Goal: Transaction & Acquisition: Purchase product/service

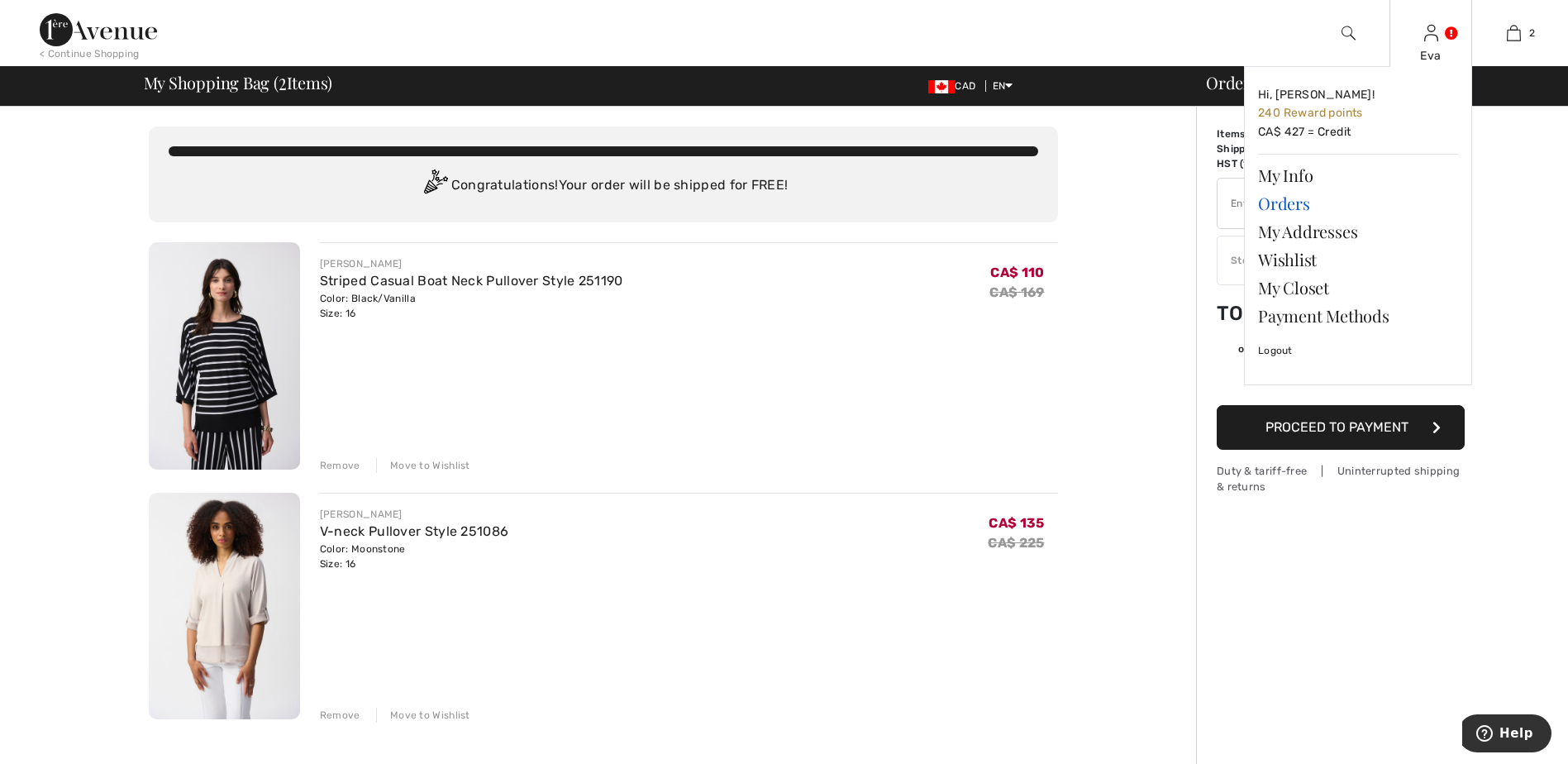
click at [1273, 201] on link "Orders" at bounding box center [1358, 202] width 200 height 28
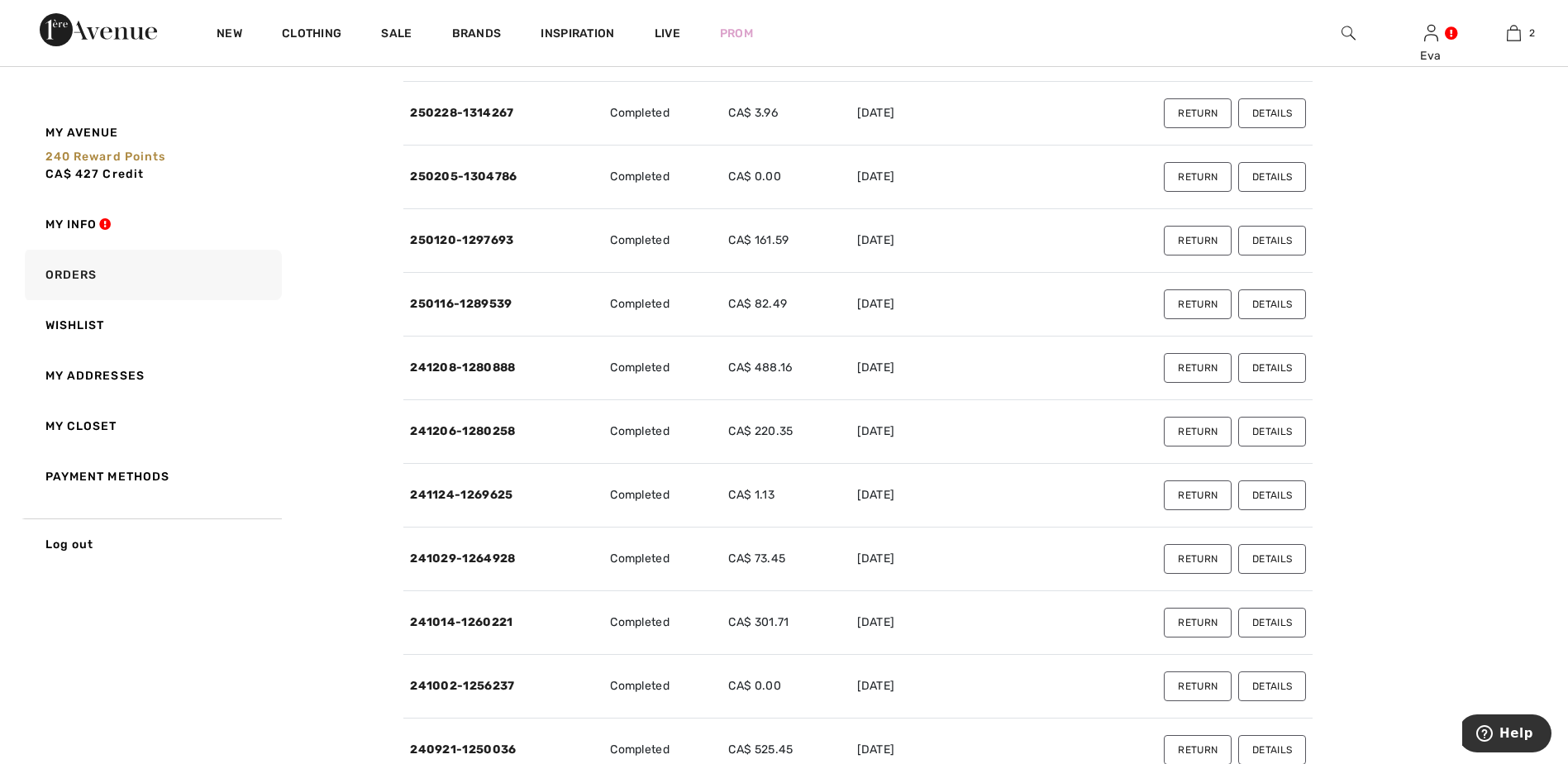
scroll to position [1157, 0]
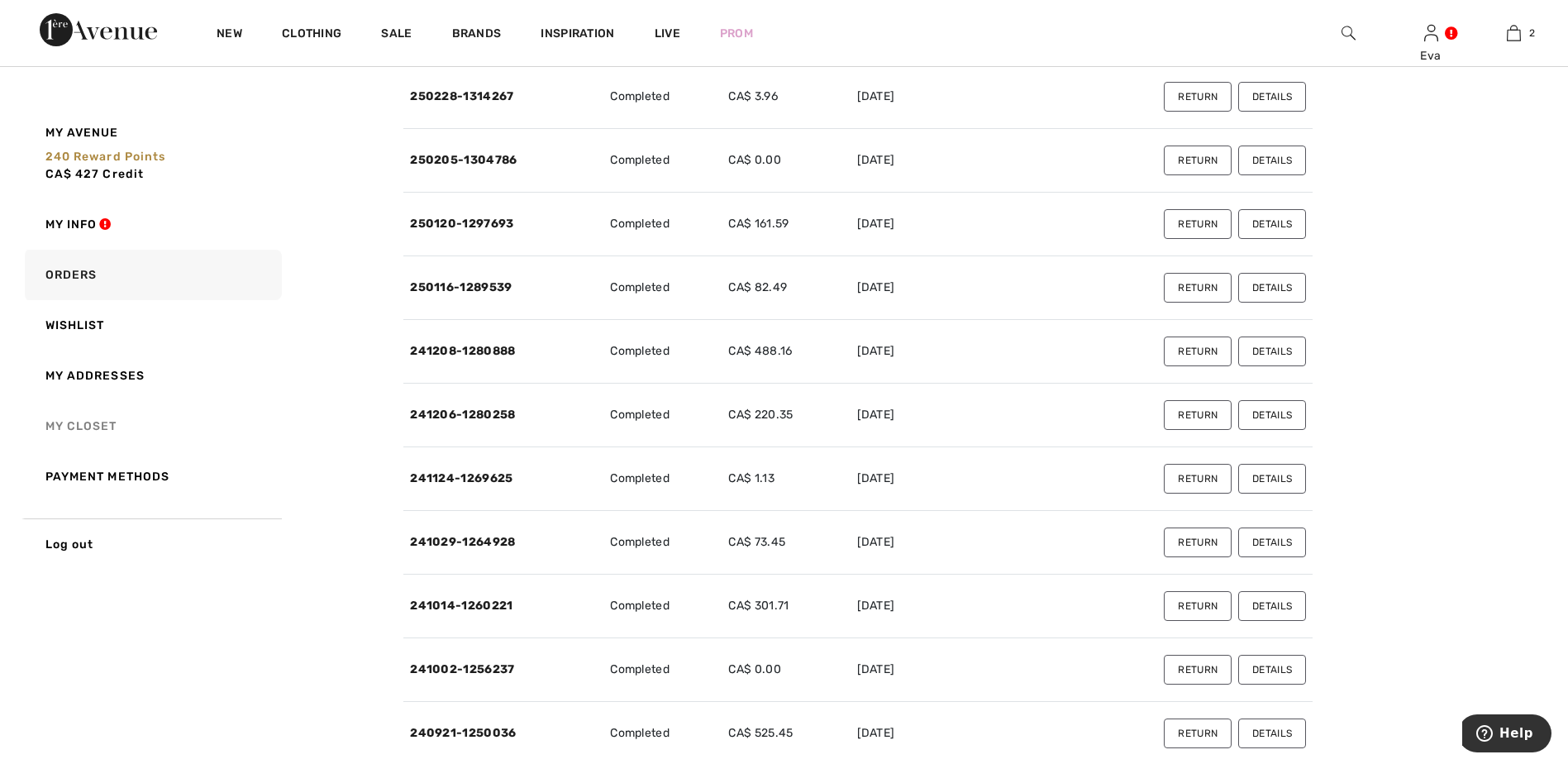
click at [94, 424] on link "My Closet" at bounding box center [151, 426] width 261 height 50
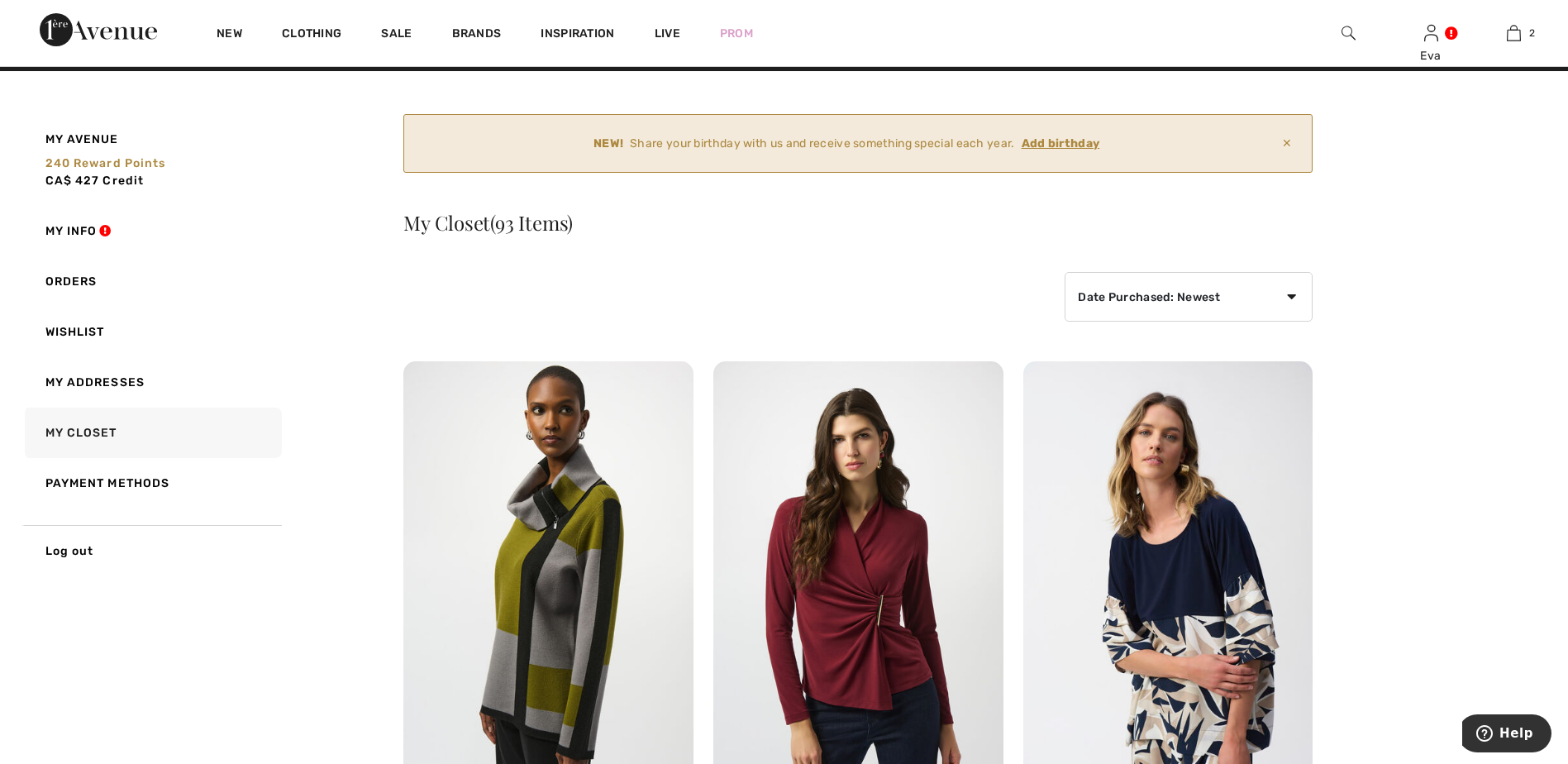
scroll to position [0, 0]
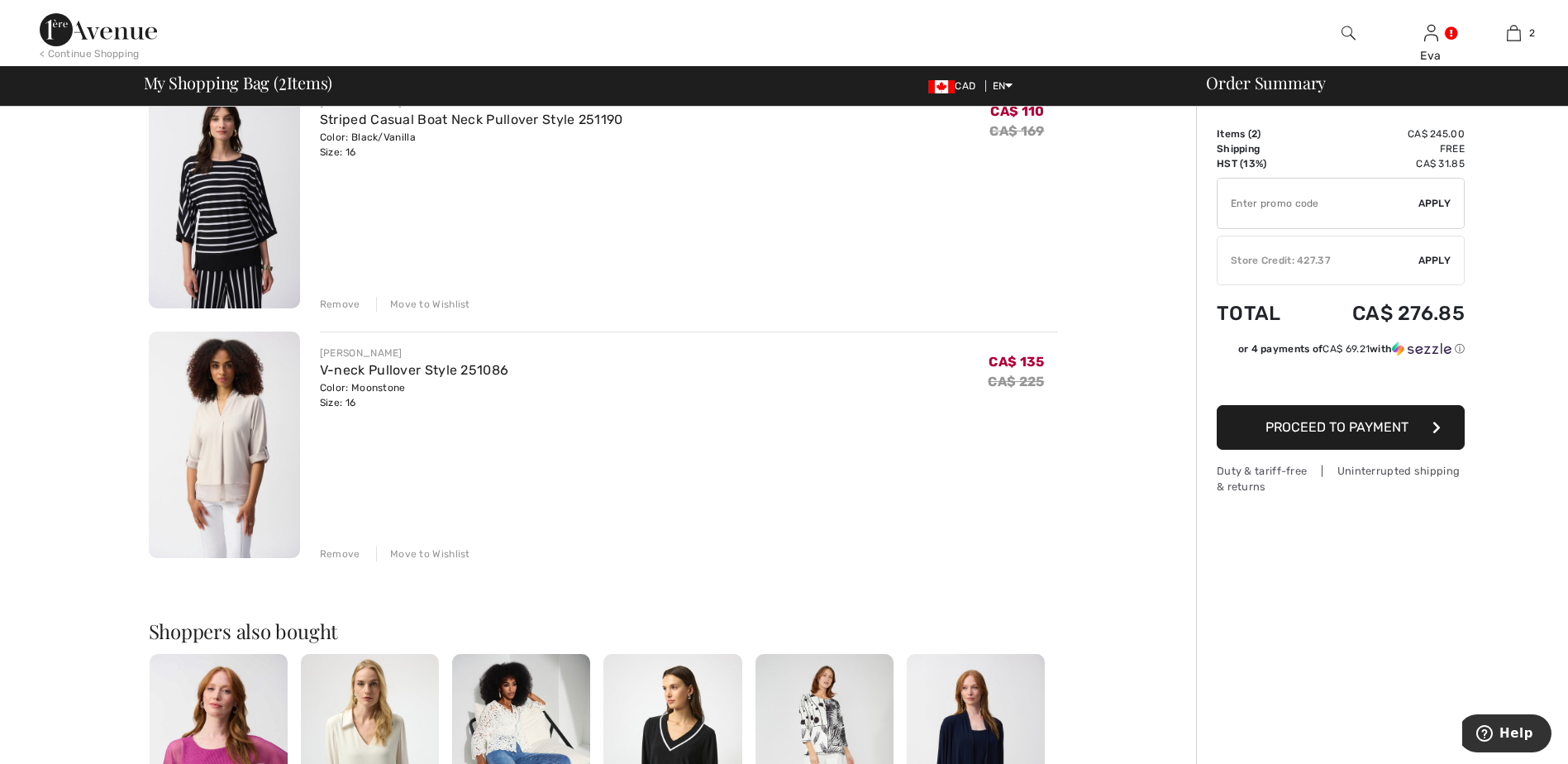
scroll to position [166, 0]
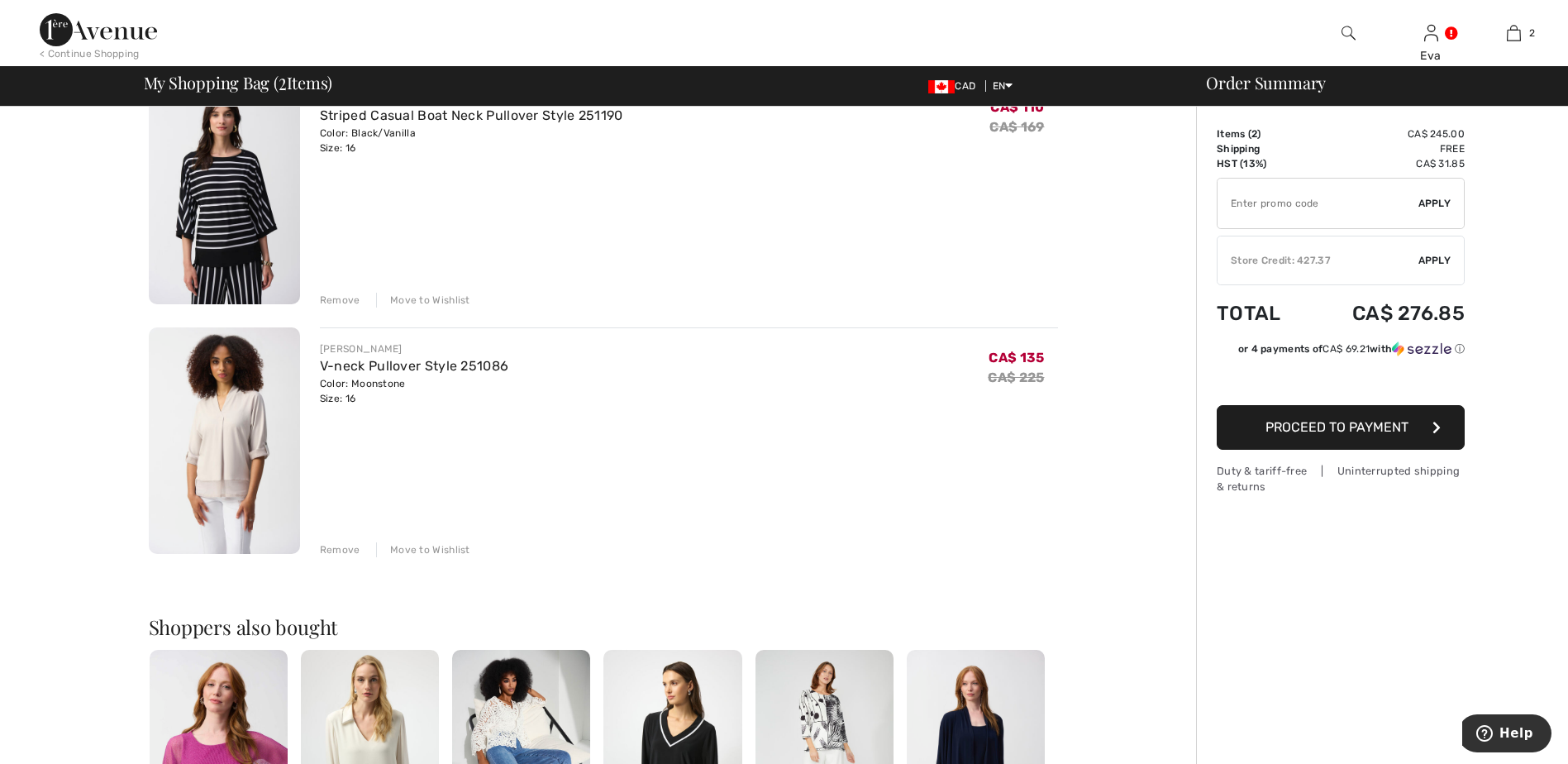
click at [334, 546] on div "Remove" at bounding box center [339, 550] width 40 height 15
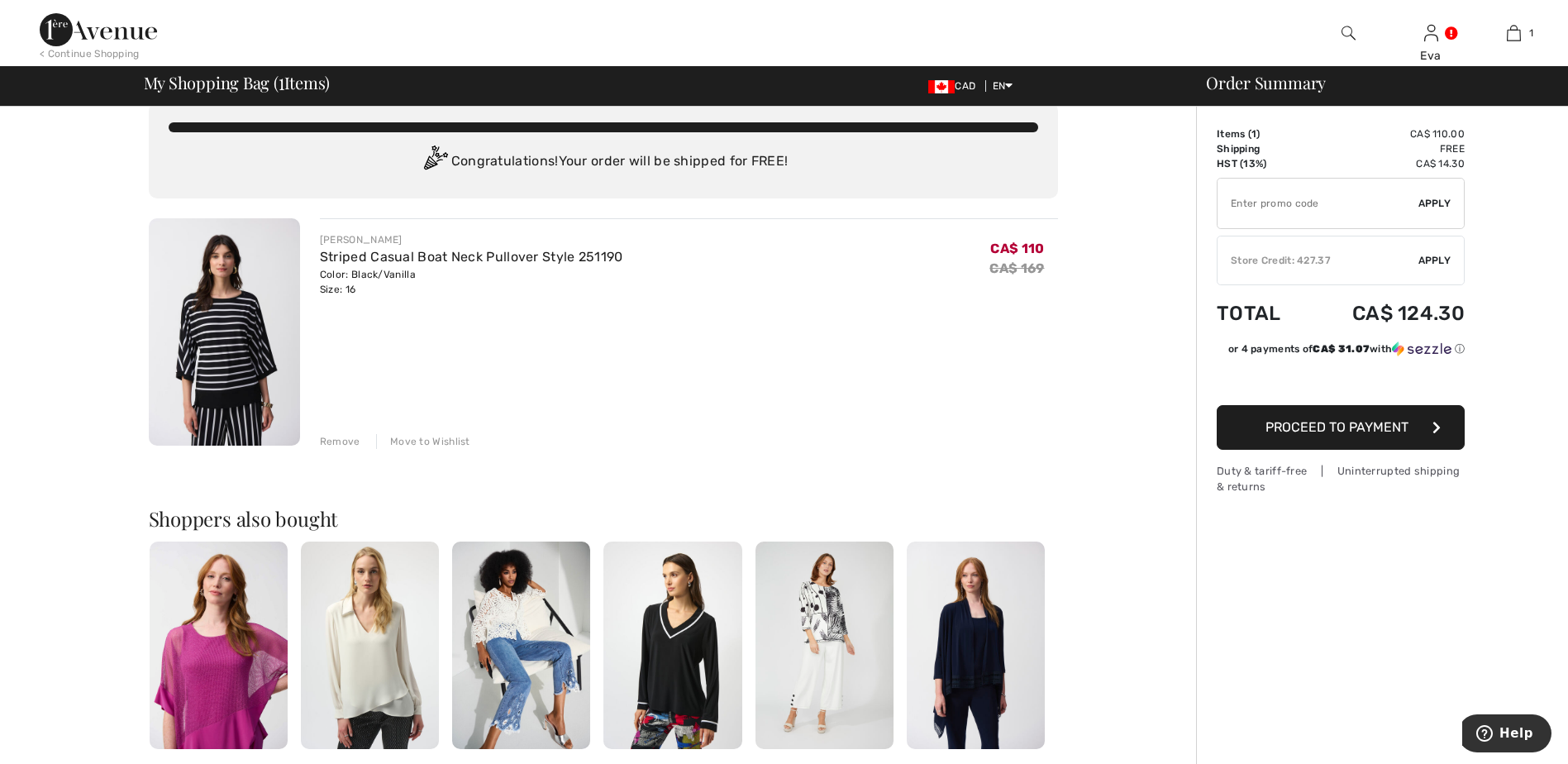
scroll to position [0, 0]
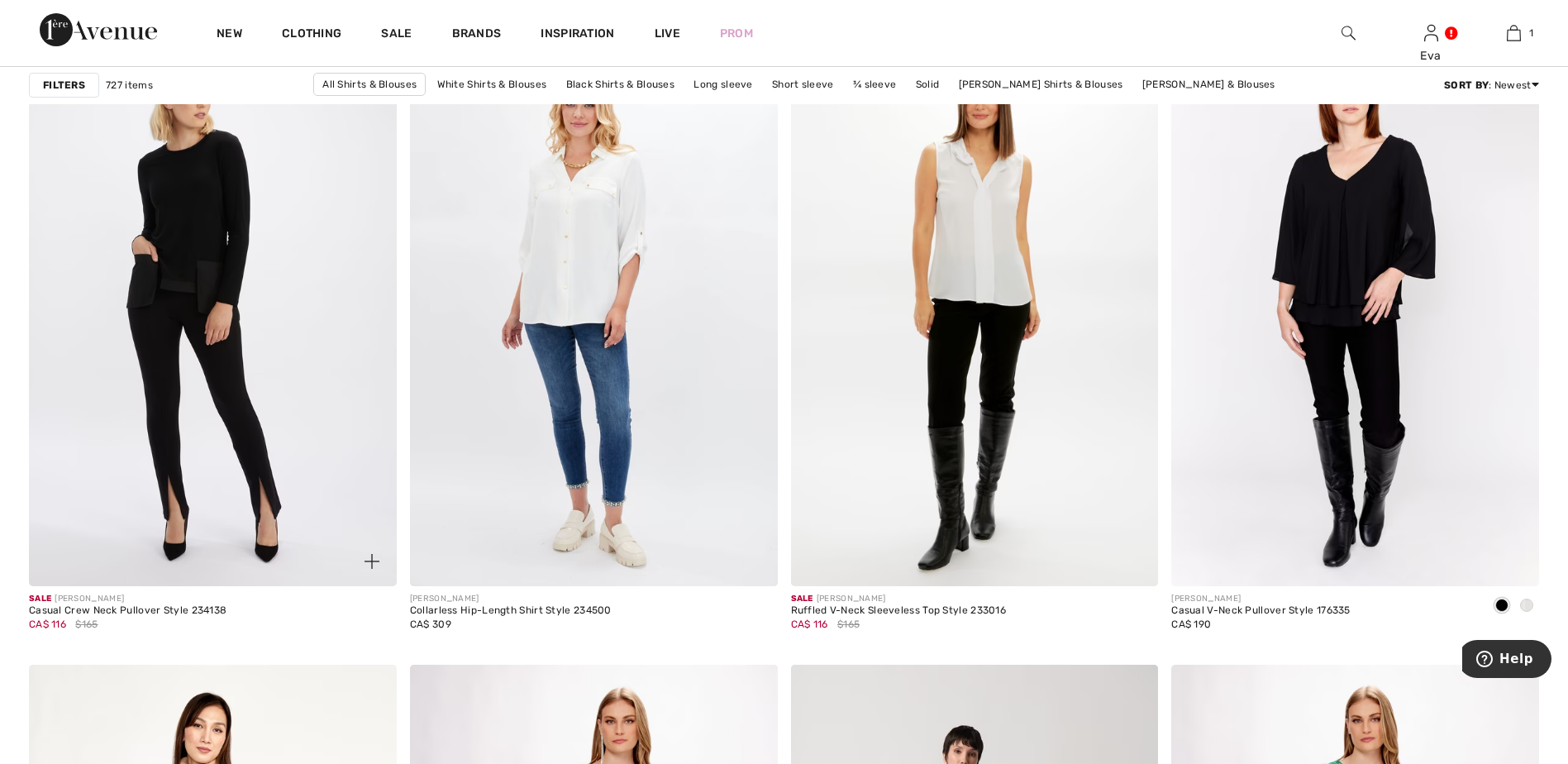
scroll to position [1323, 0]
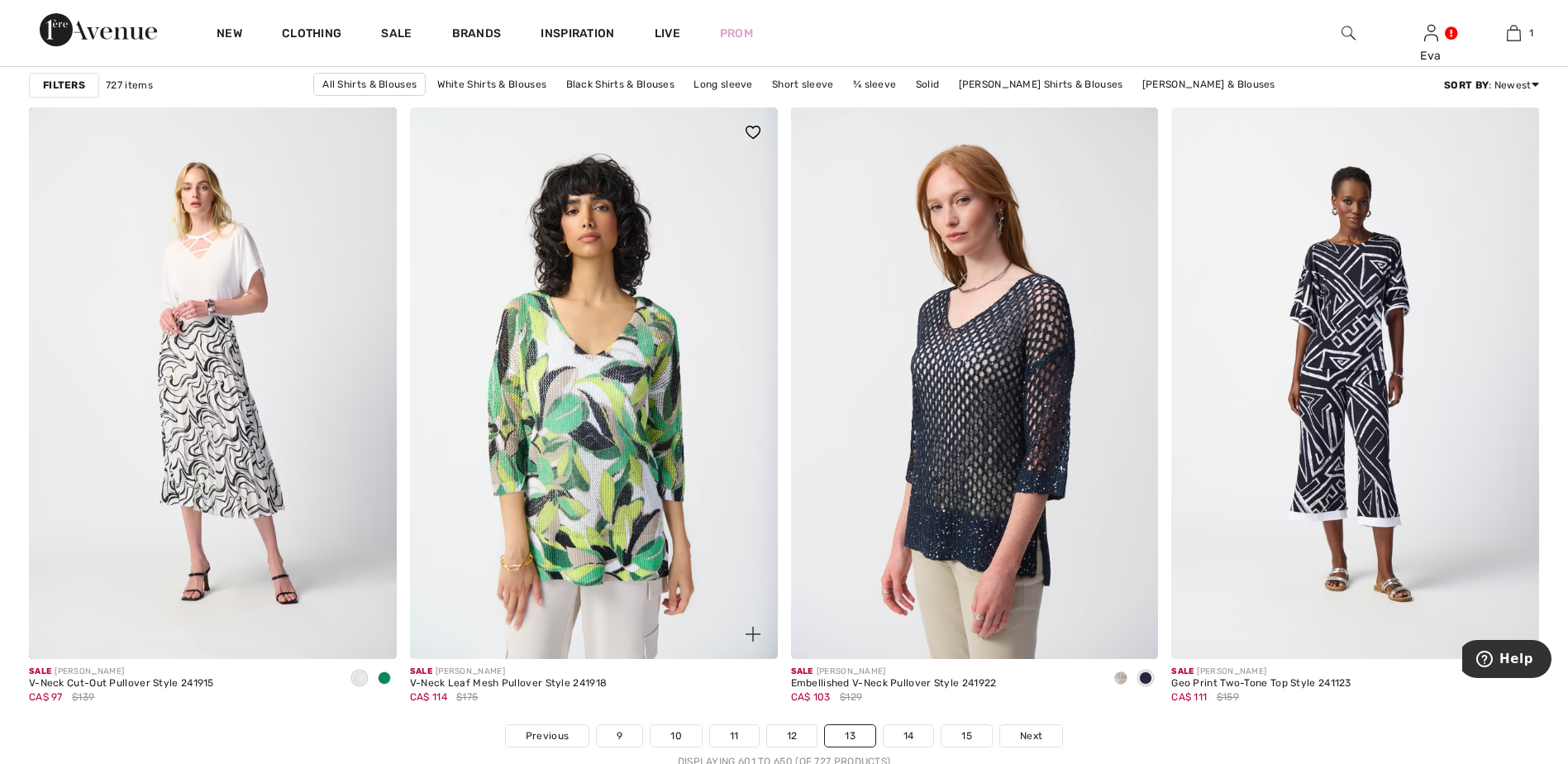
scroll to position [9011, 0]
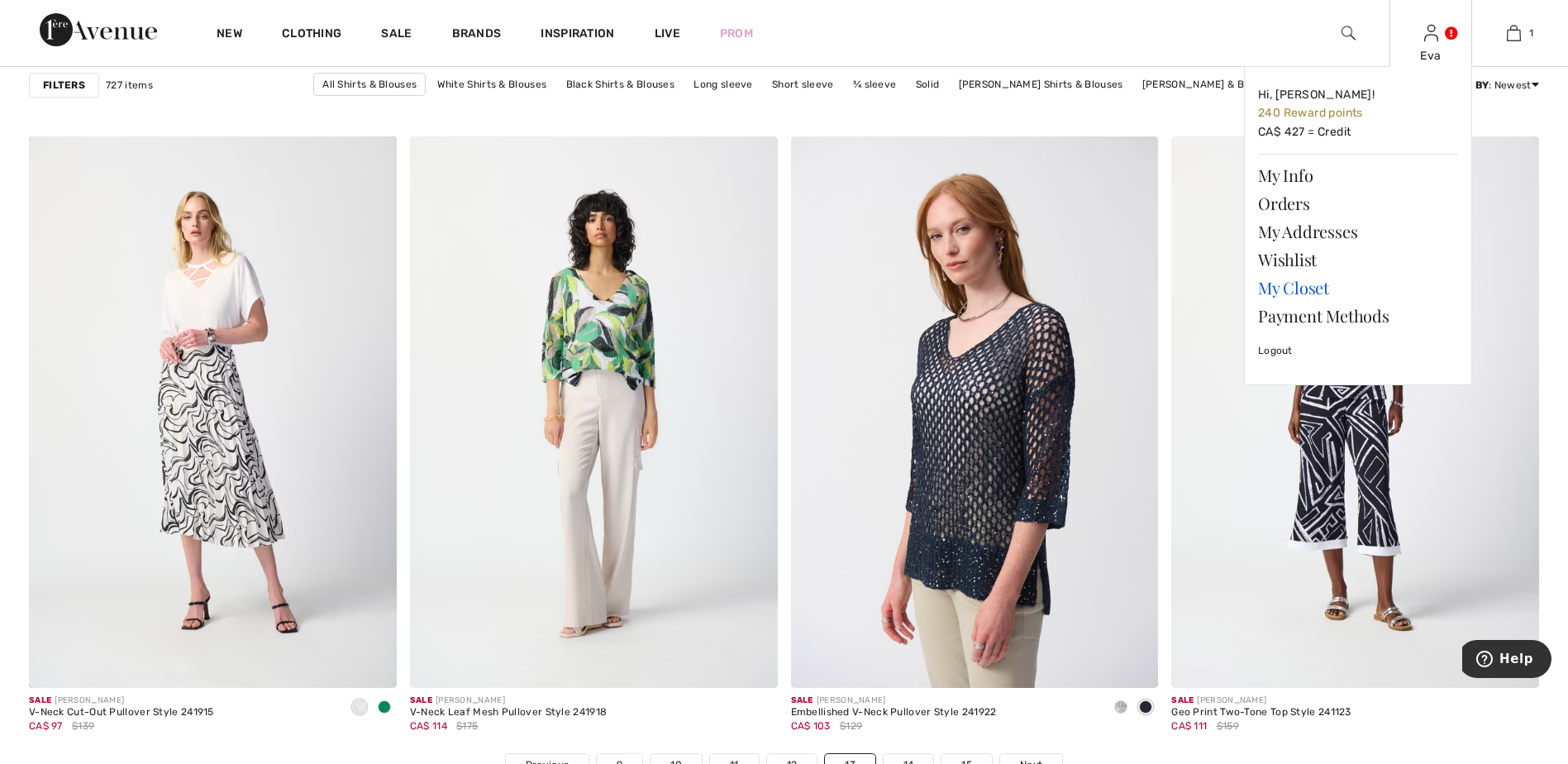
click at [1315, 289] on link "My Closet" at bounding box center [1358, 288] width 200 height 28
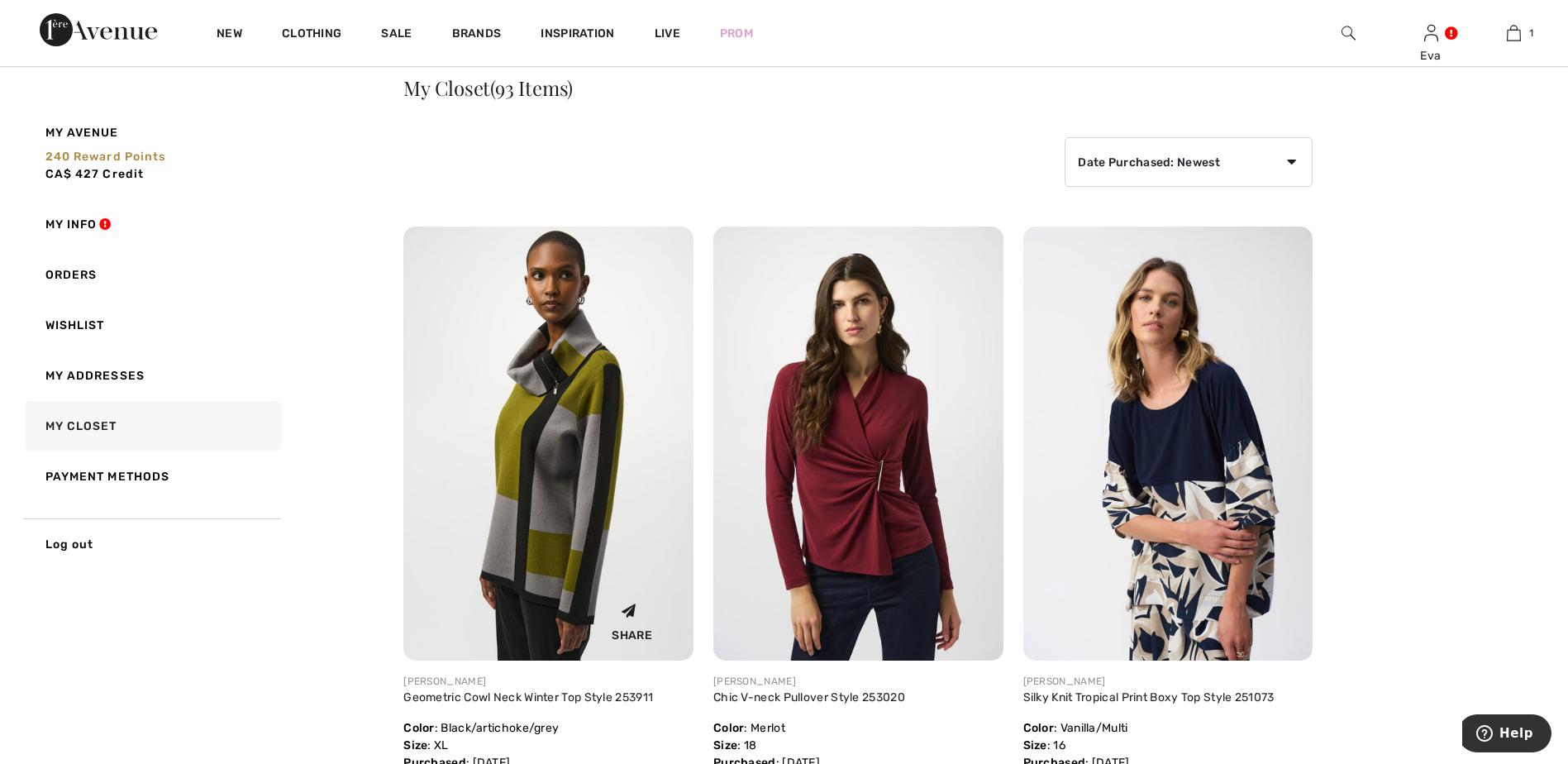
scroll to position [248, 0]
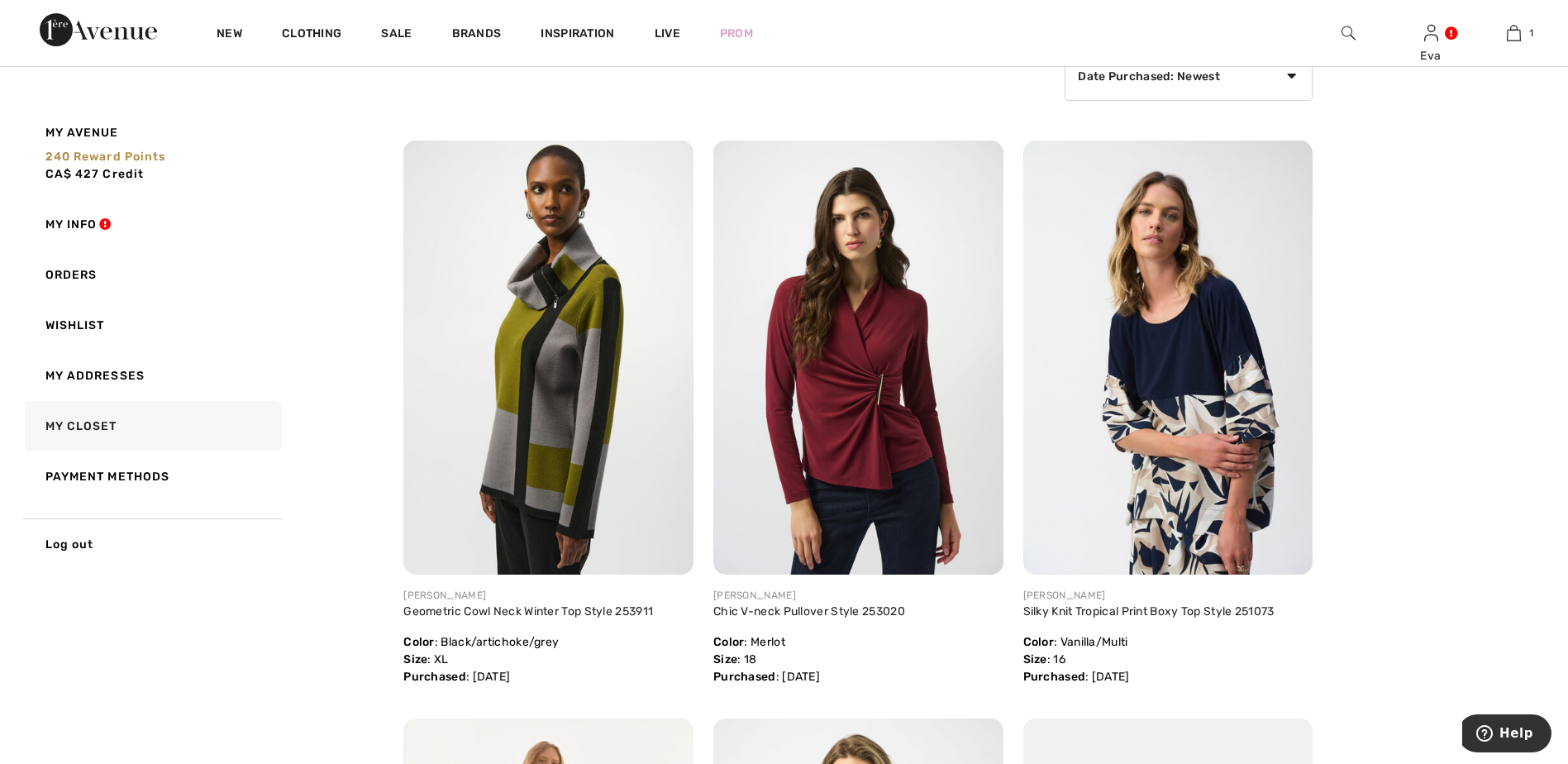
drag, startPoint x: 664, startPoint y: 597, endPoint x: 680, endPoint y: 607, distance: 18.9
click at [680, 607] on div "JOSEPH RIBKOFF Geometric Cowl Neck Winter Top Style 253911 Color : Black/artich…" at bounding box center [548, 636] width 290 height 98
drag, startPoint x: 680, startPoint y: 607, endPoint x: 606, endPoint y: 607, distance: 74.0
copy div "Geometric Cowl Neck Winter Top Style 253911"
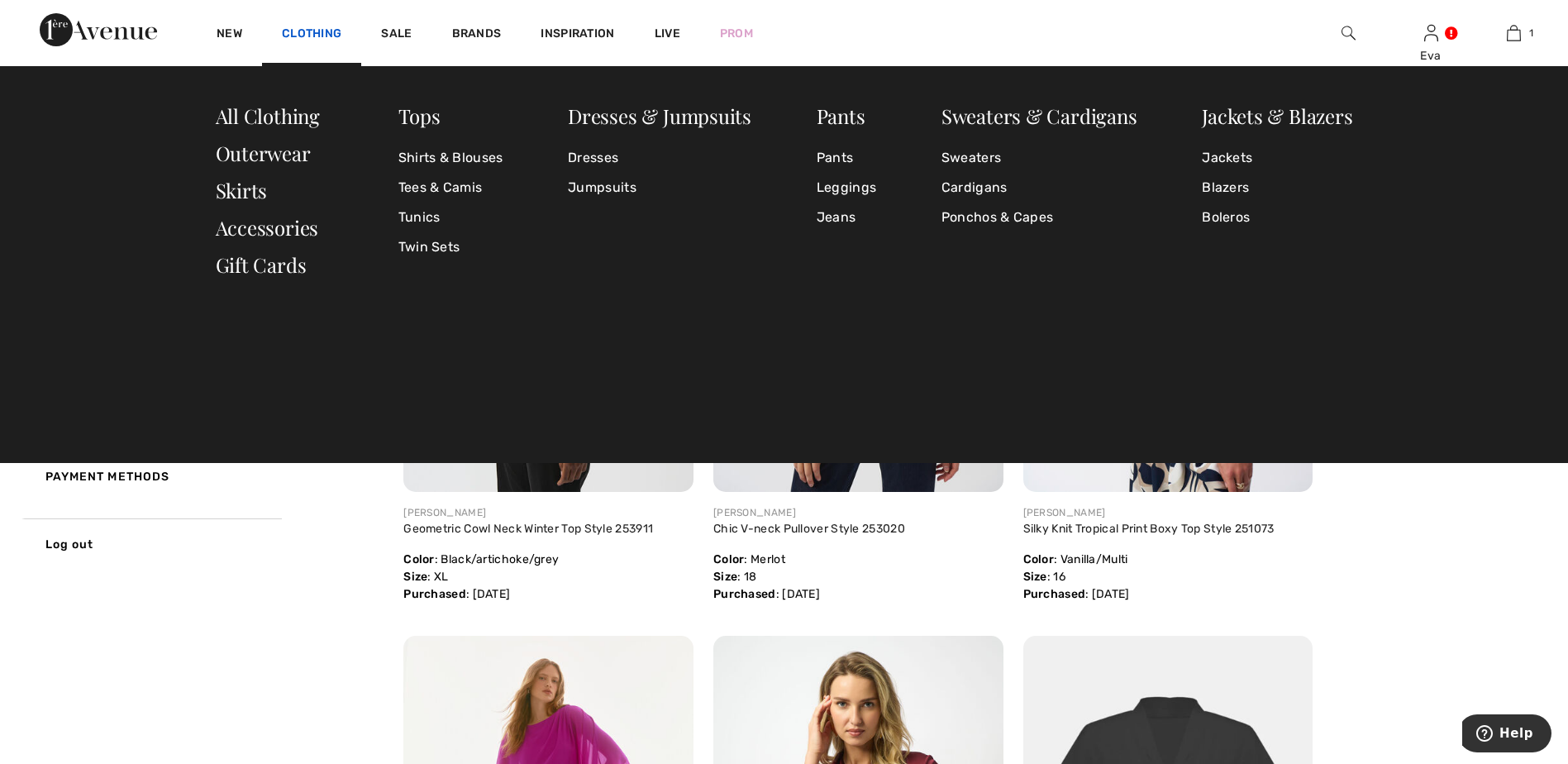
click at [299, 31] on link "Clothing" at bounding box center [312, 35] width 59 height 17
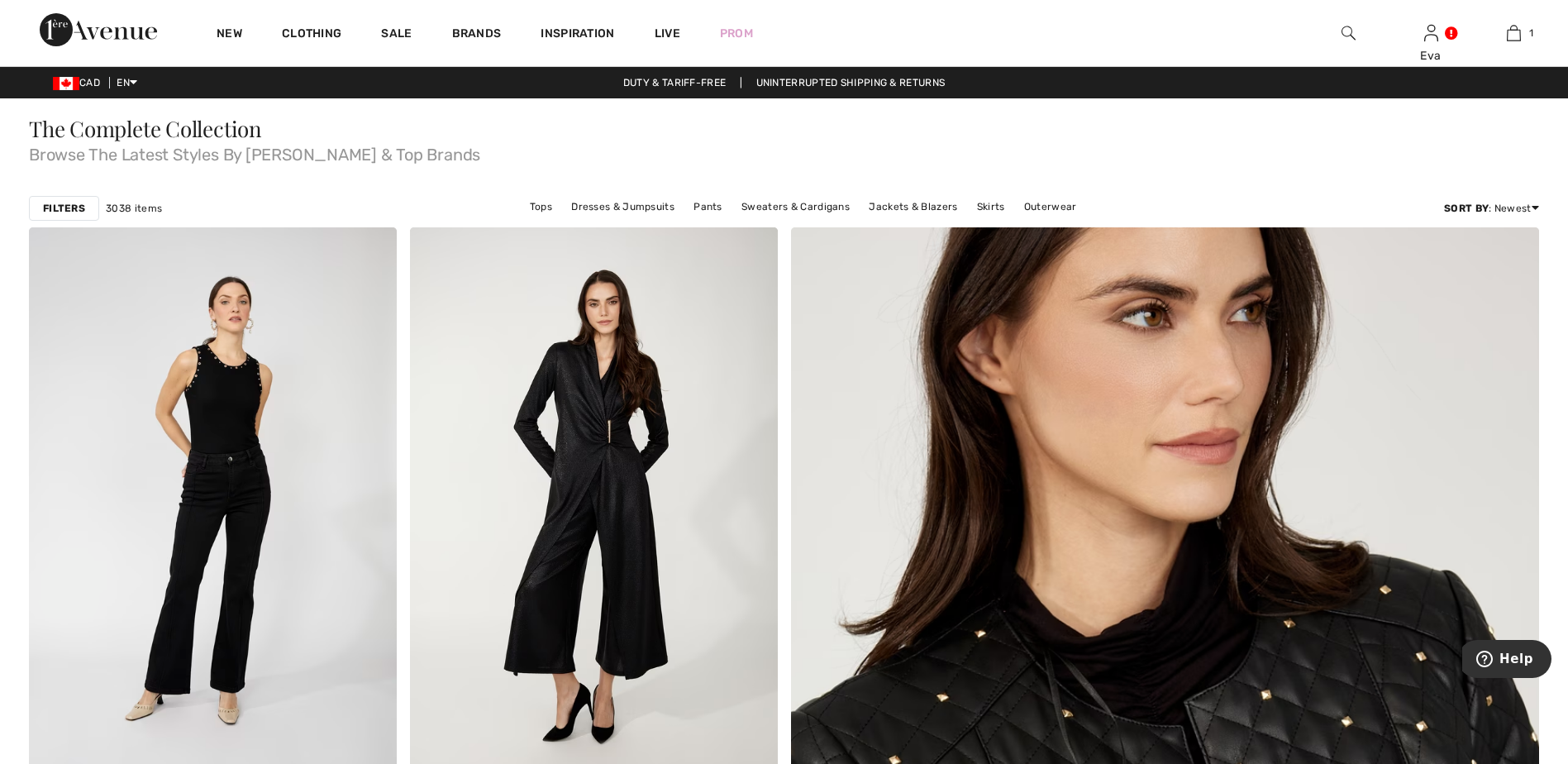
click at [1348, 32] on img at bounding box center [1349, 33] width 14 height 20
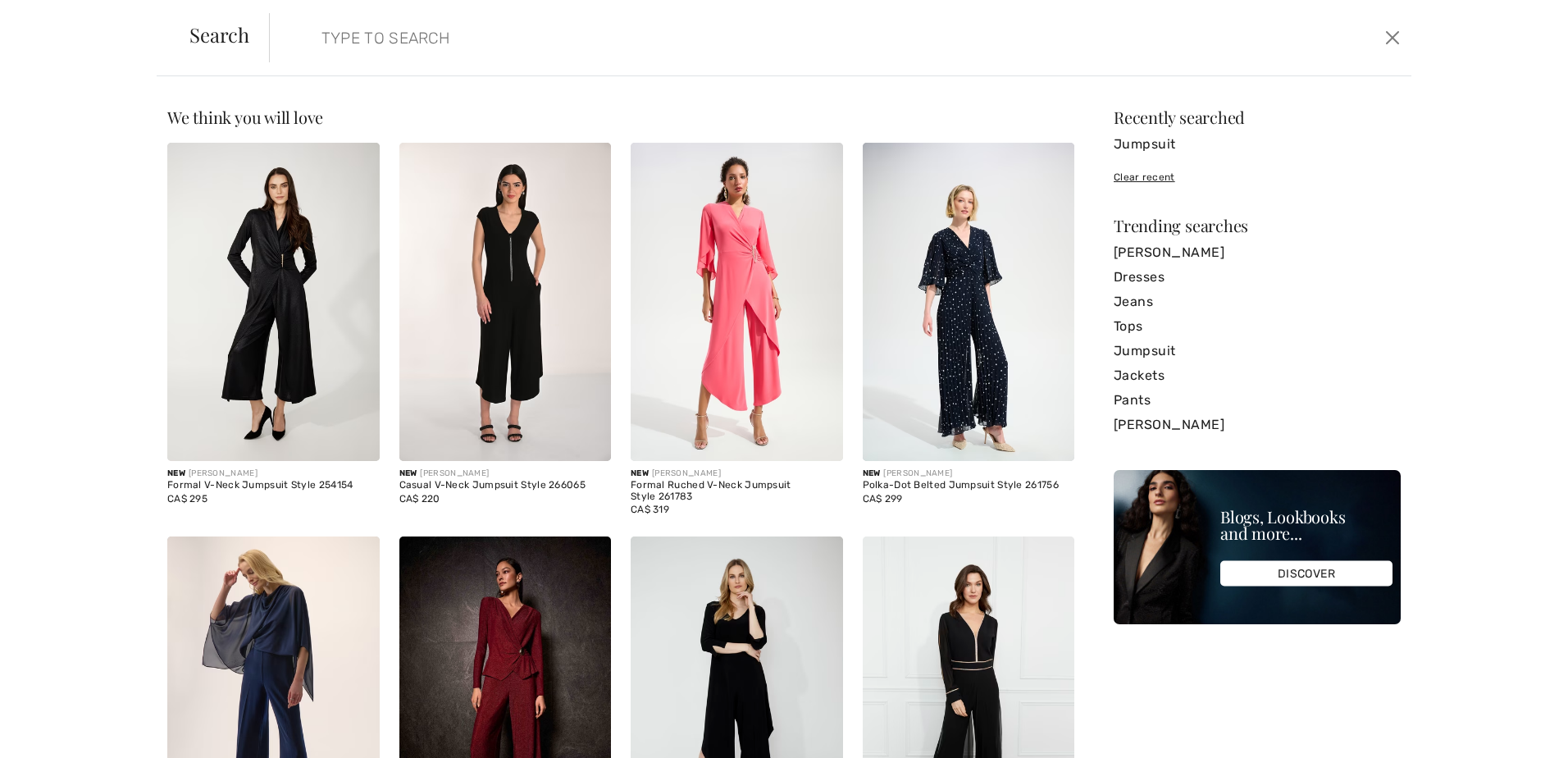
paste input "Geometric Cowl Neck Winter Top Style 253911"
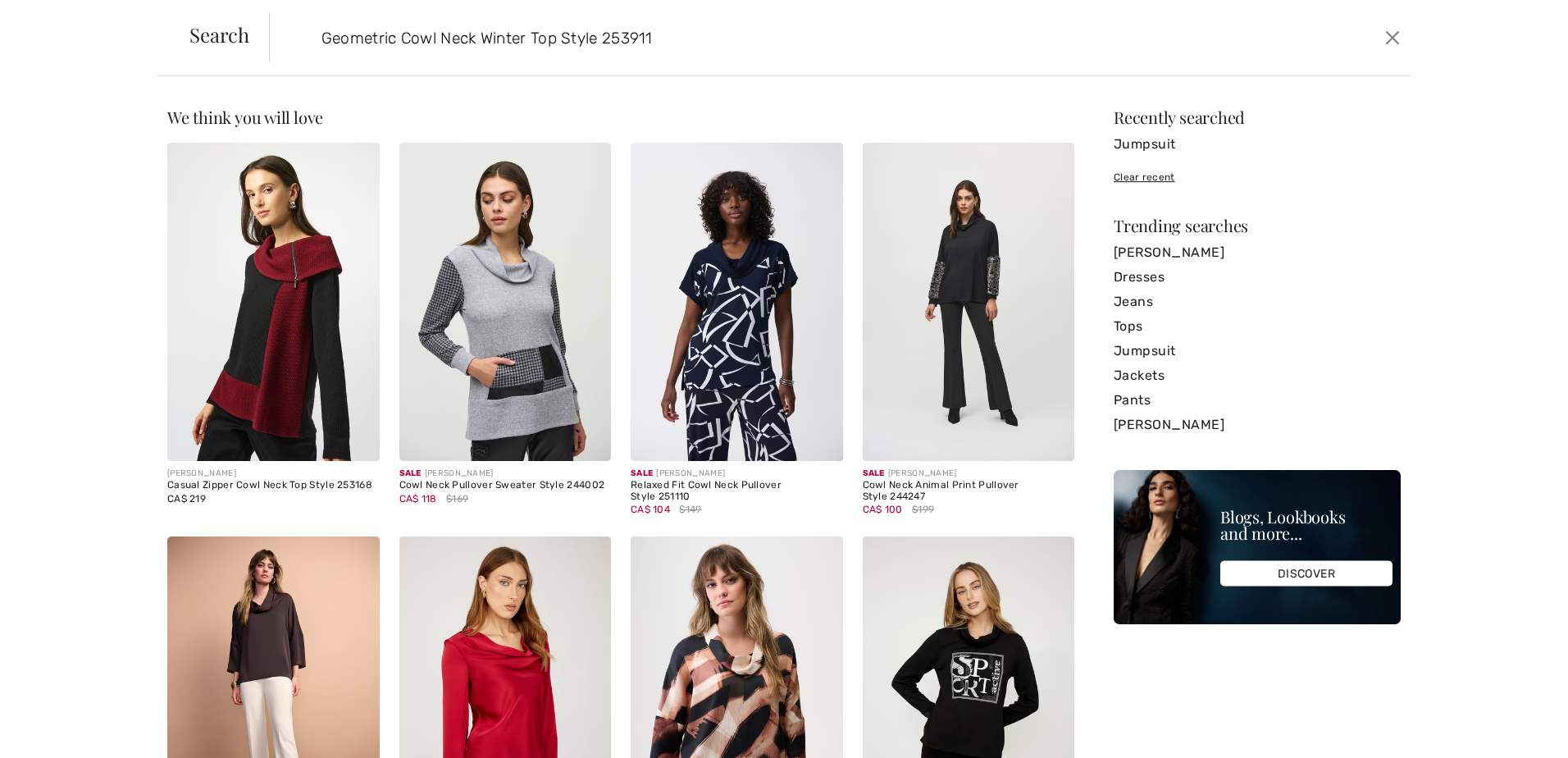
type input "Geometric Cowl Neck Winter Top Style 253911"
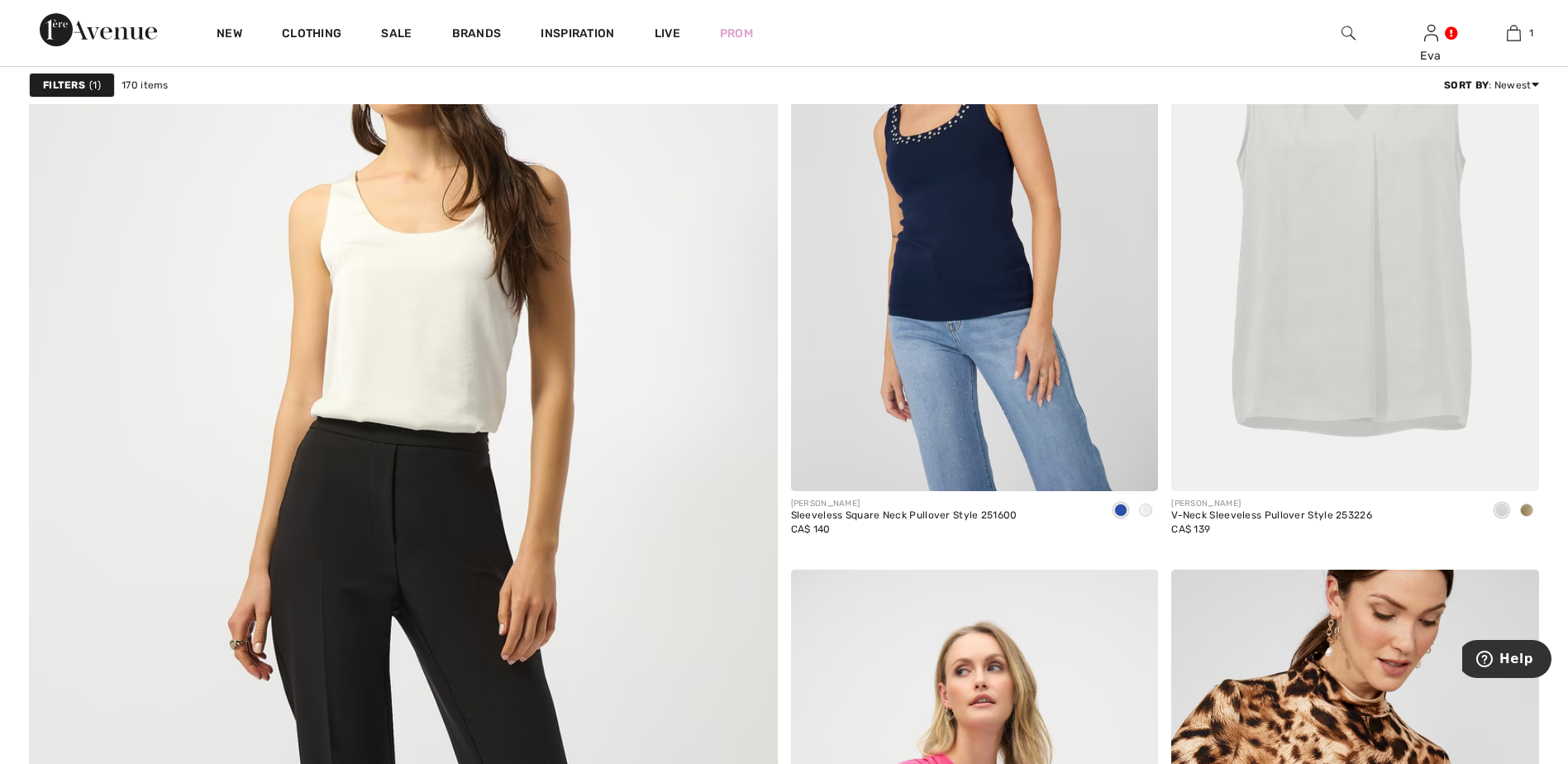
scroll to position [5208, 0]
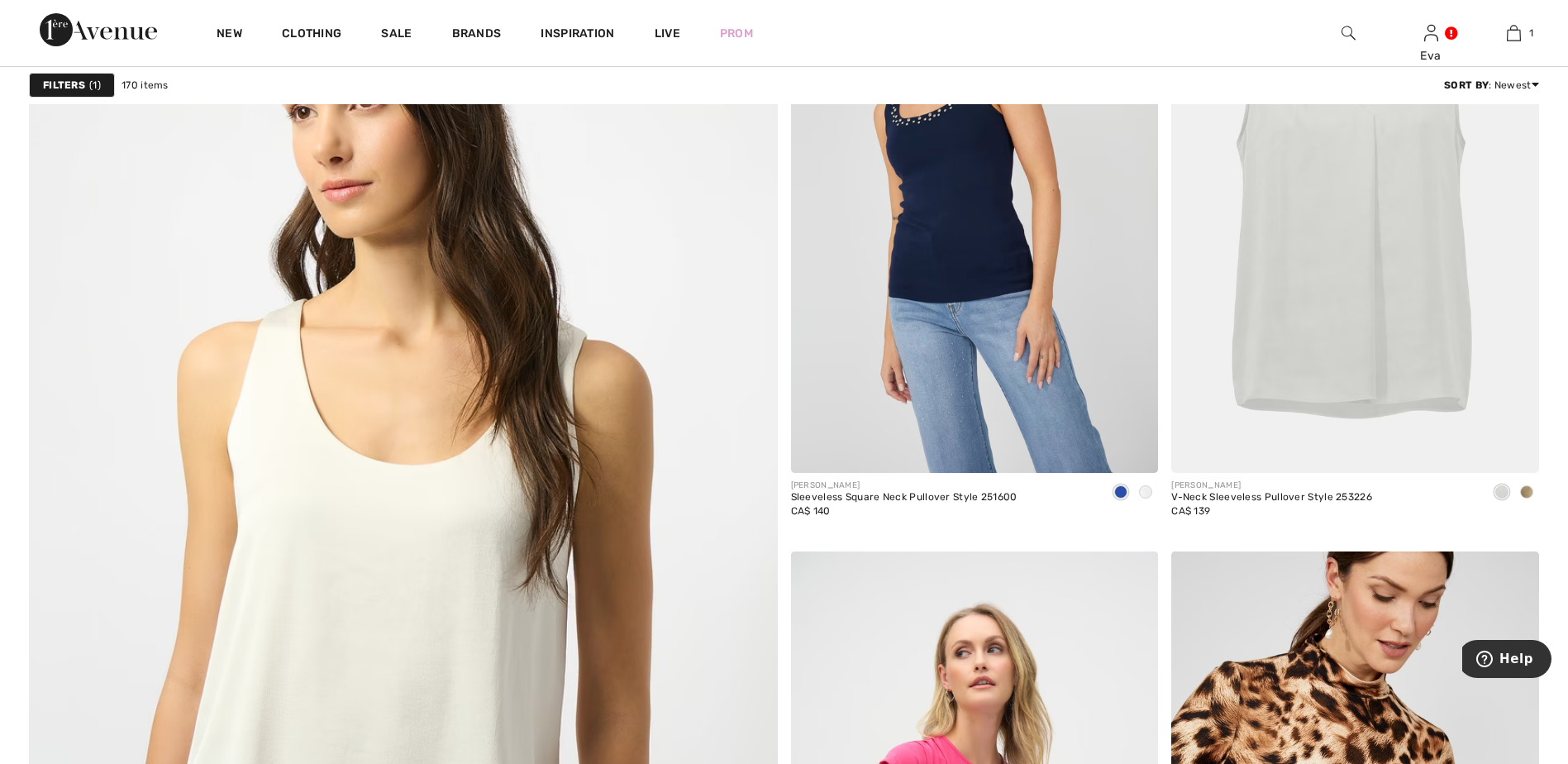
click at [1345, 29] on img at bounding box center [1349, 33] width 14 height 20
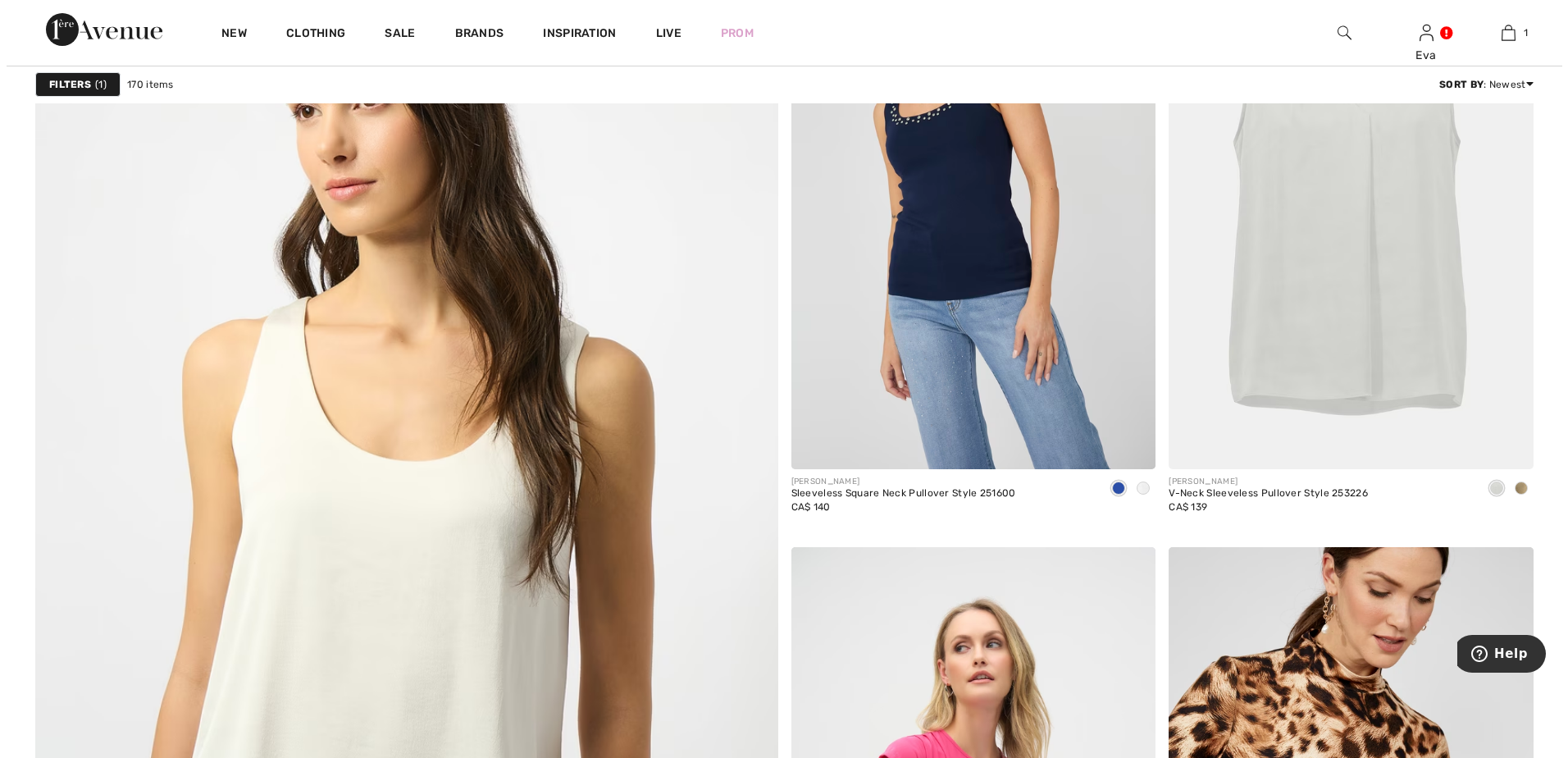
scroll to position [5203, 0]
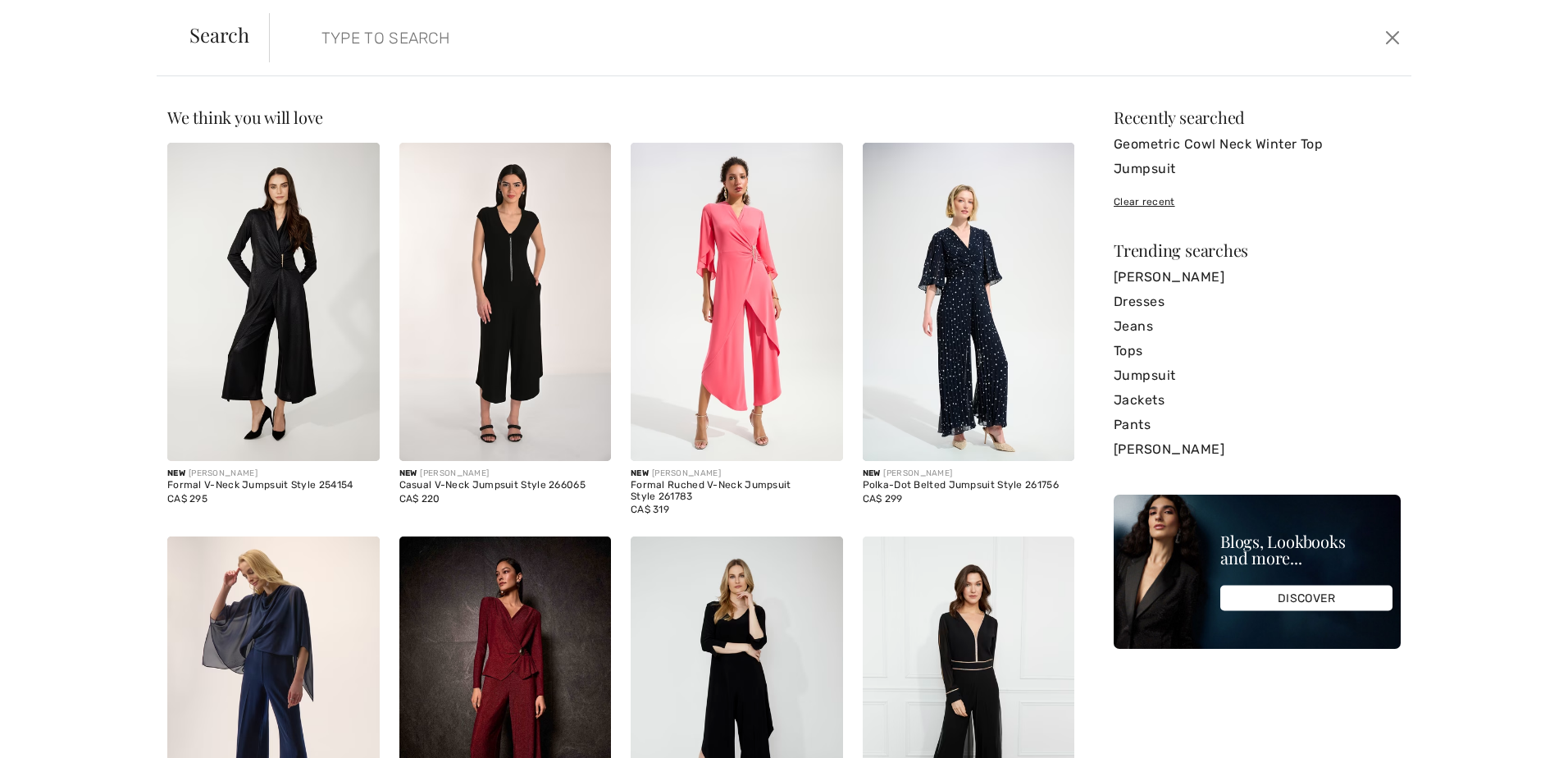
paste input "Geometric Cowl Neck Winter Top Style 253911"
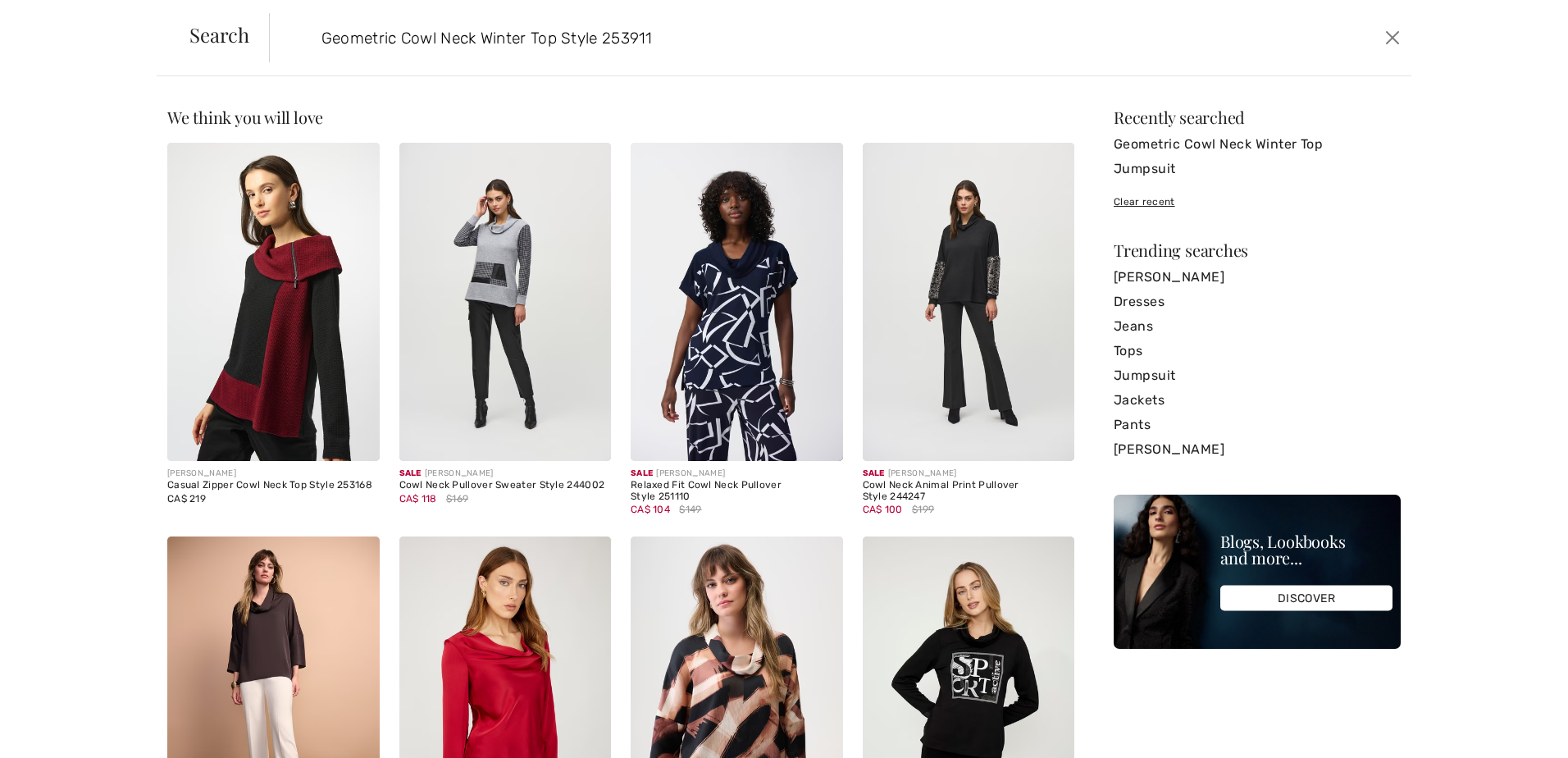
drag, startPoint x: 603, startPoint y: 36, endPoint x: 316, endPoint y: 55, distance: 287.6
click at [316, 55] on input "Geometric Cowl Neck Winter Top Style 253911" at bounding box center [711, 37] width 803 height 49
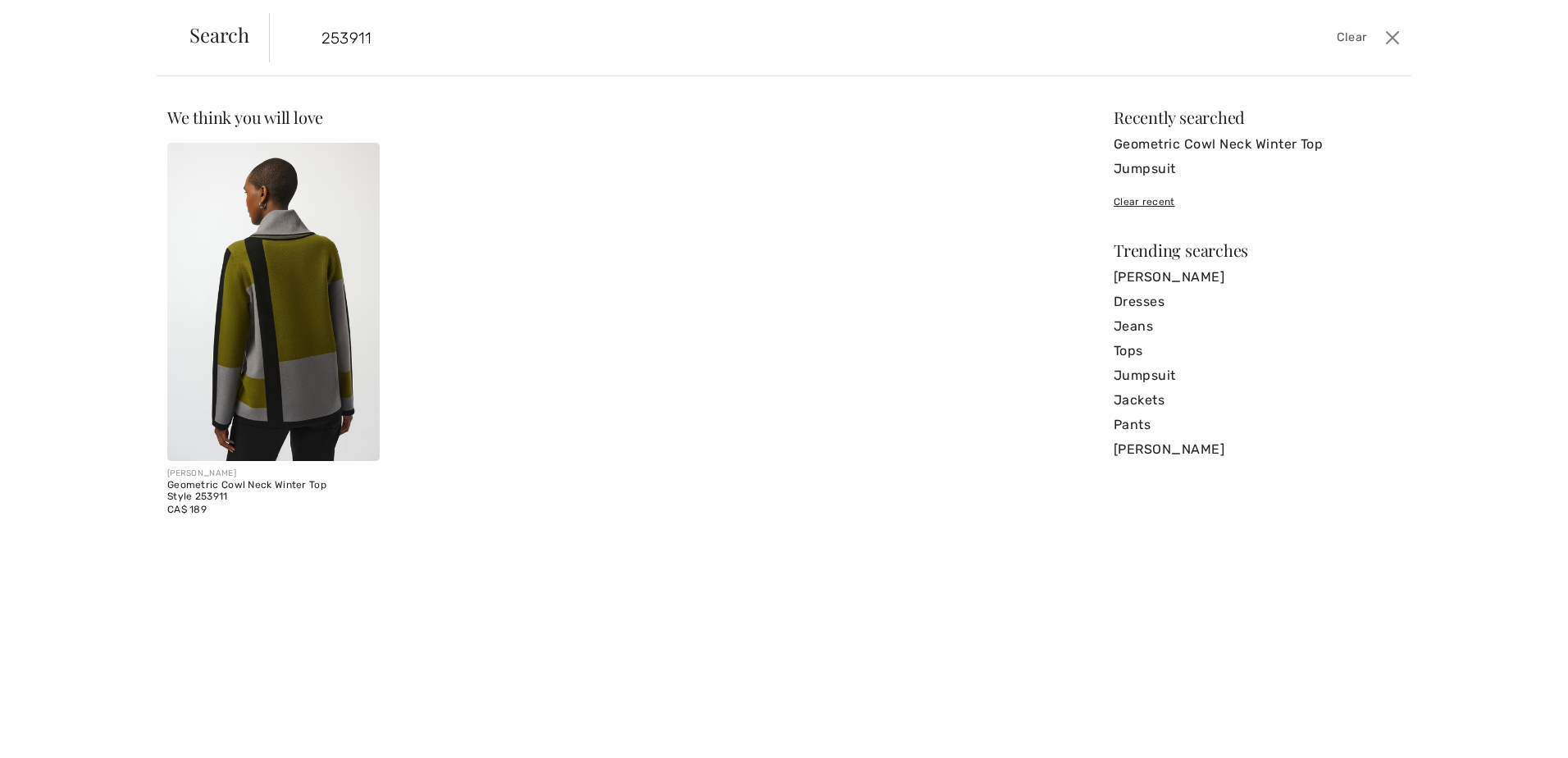
type input "253911"
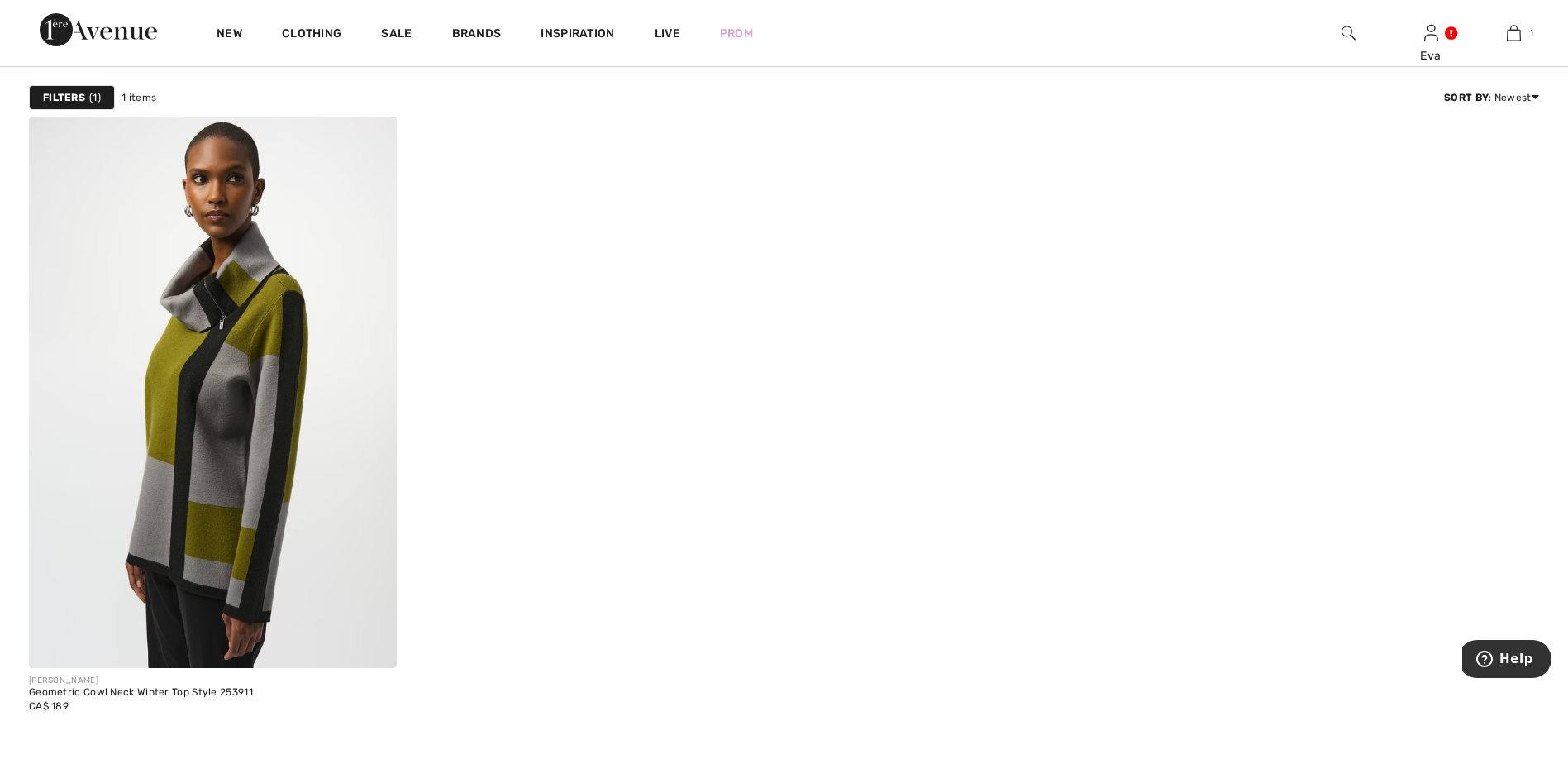
scroll to position [82, 0]
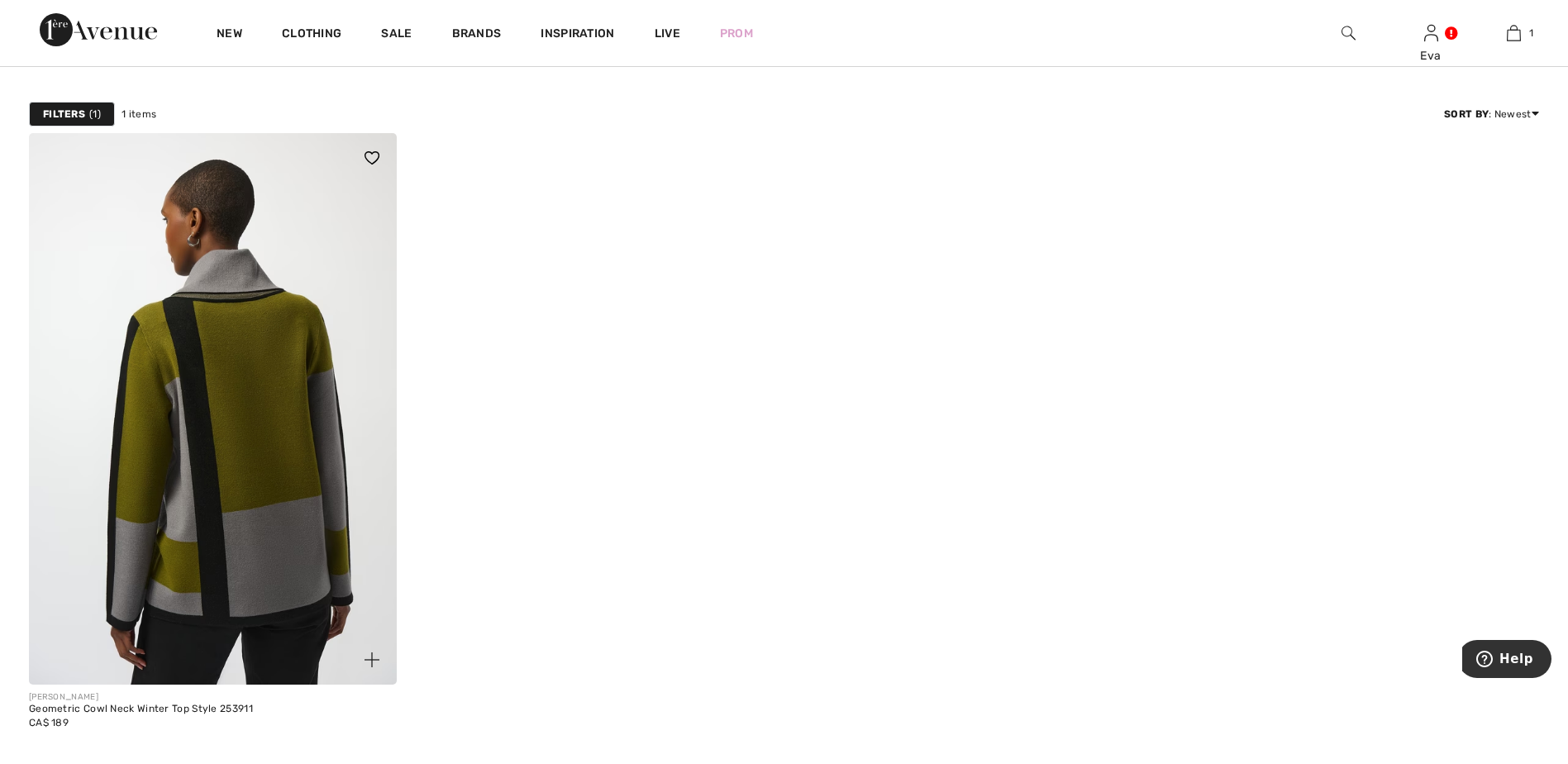
click at [144, 336] on img at bounding box center [212, 409] width 368 height 552
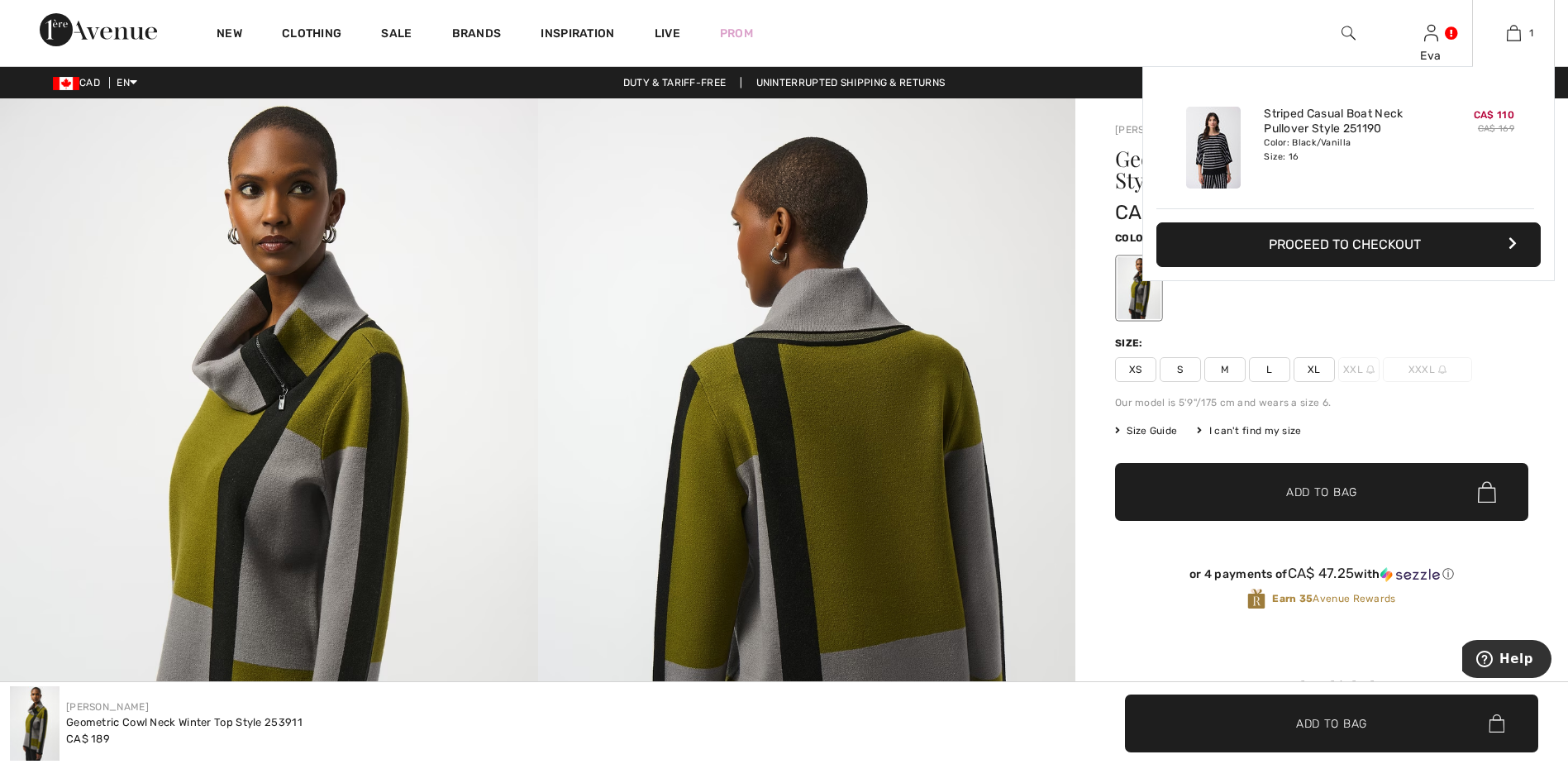
click at [1509, 242] on icon "button" at bounding box center [1512, 243] width 8 height 13
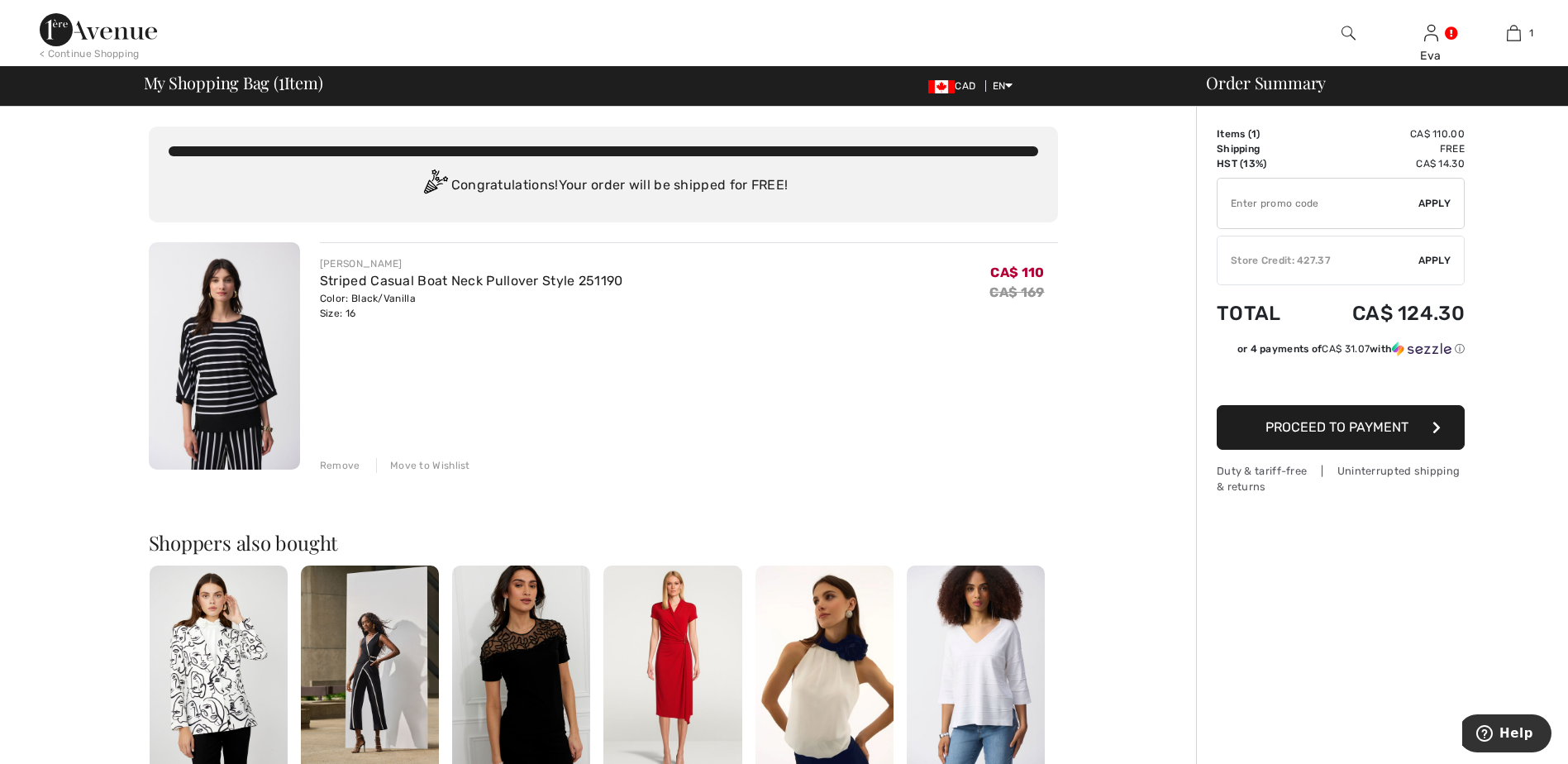
click at [1402, 425] on span "Proceed to Payment" at bounding box center [1337, 427] width 143 height 16
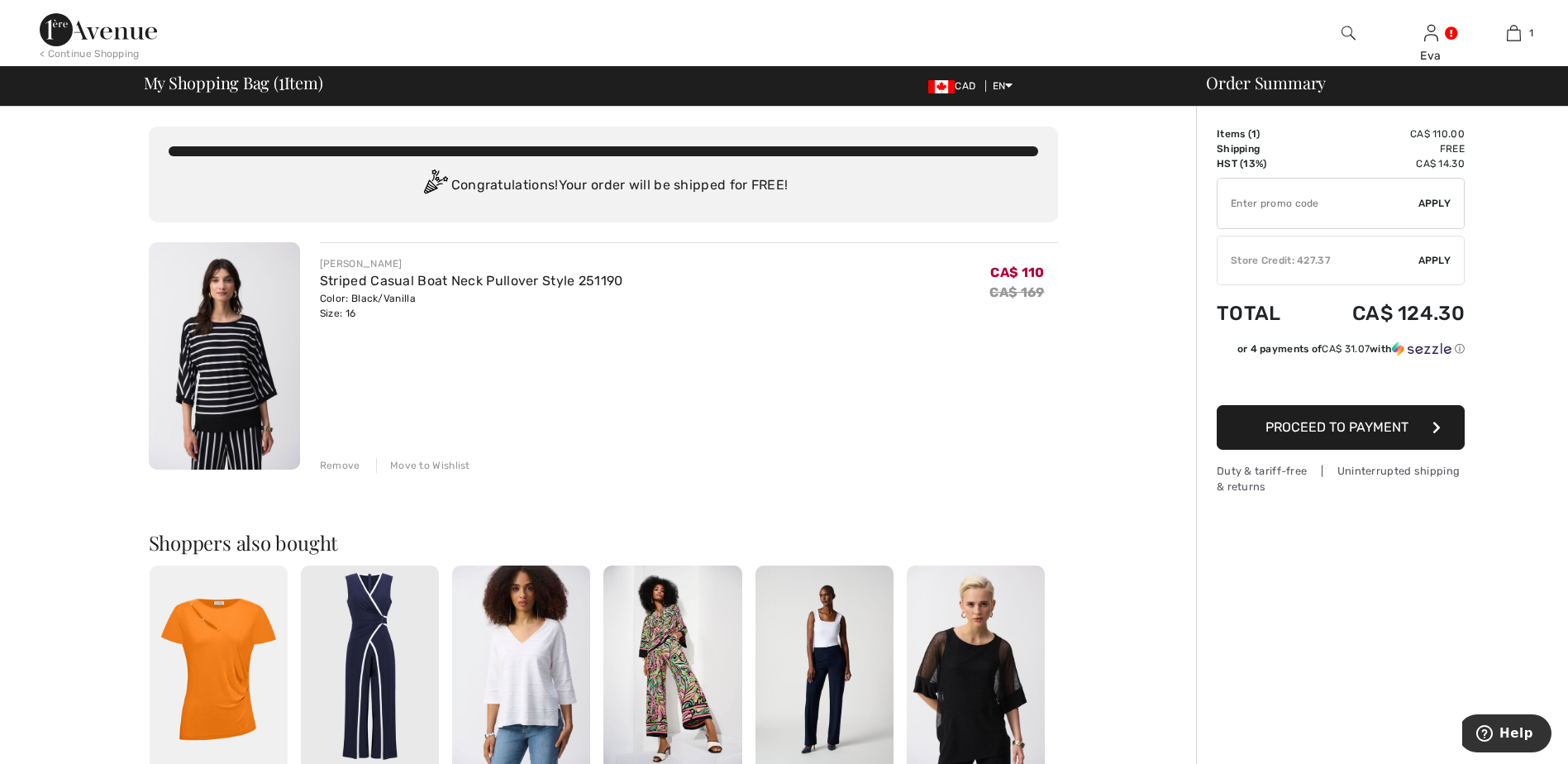
click at [1427, 253] on span "Apply" at bounding box center [1435, 260] width 33 height 15
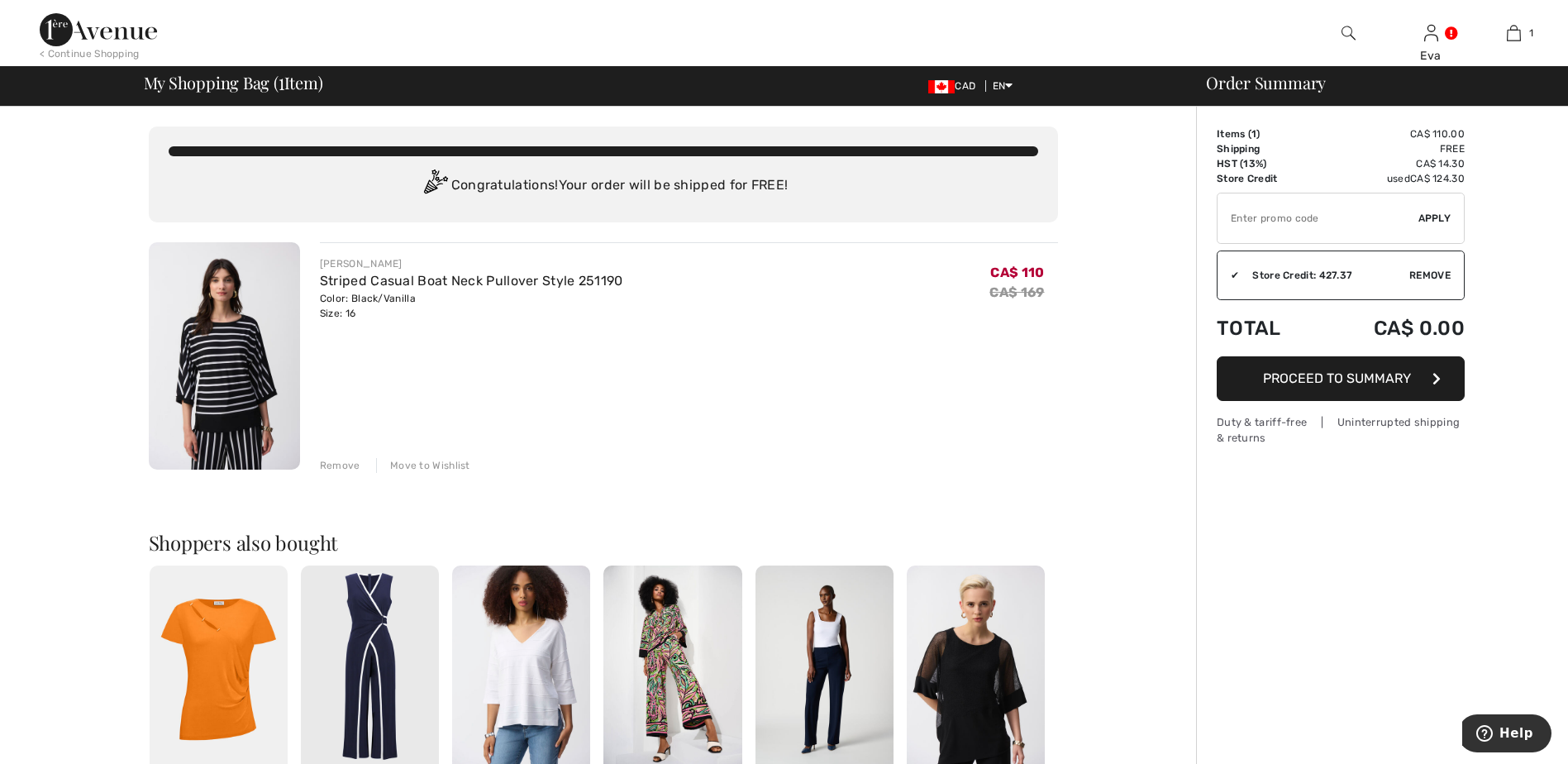
click at [1374, 375] on span "Proceed to Summary" at bounding box center [1336, 379] width 148 height 16
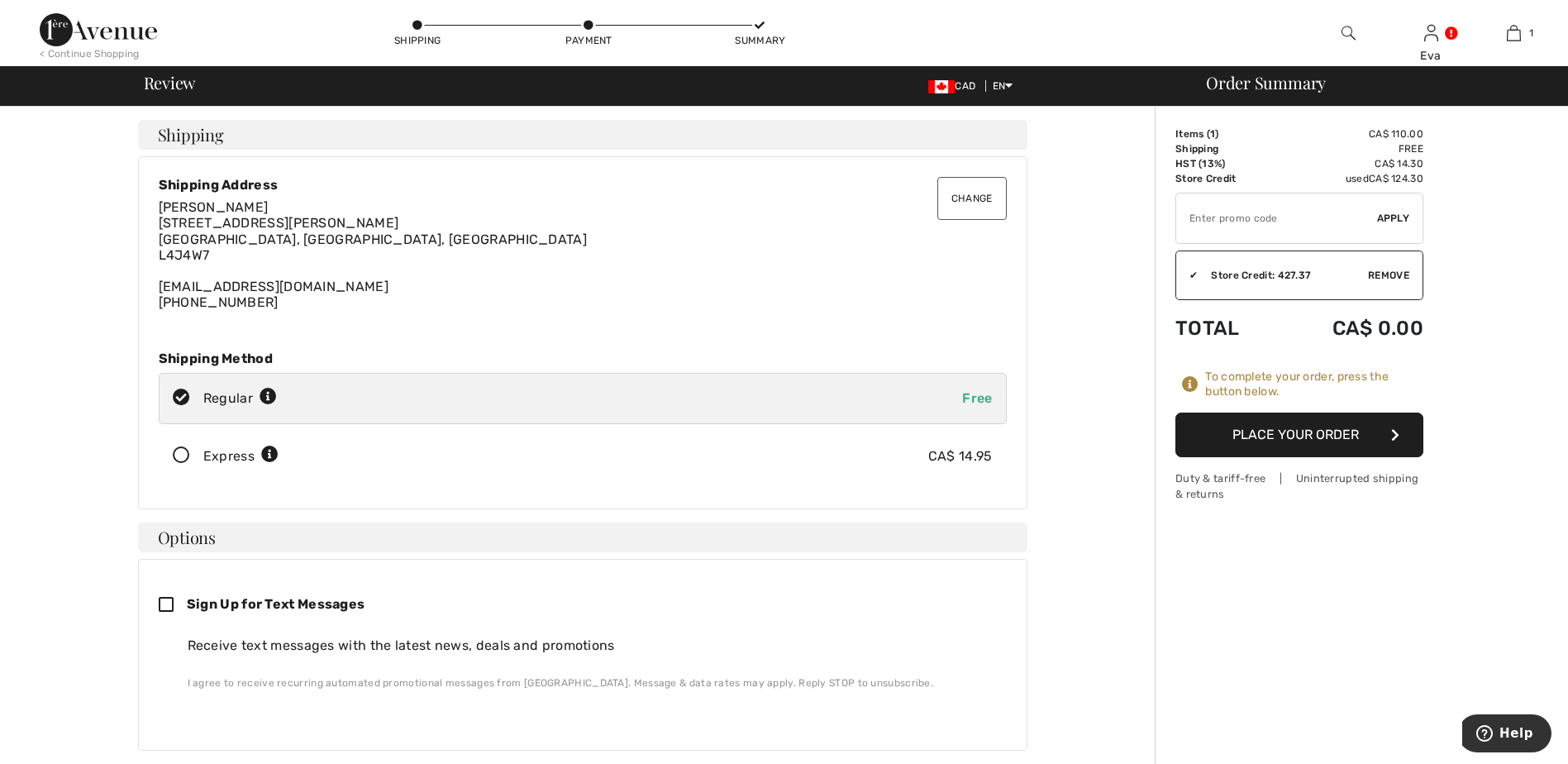
click at [1343, 431] on button "Place Your Order" at bounding box center [1299, 435] width 248 height 45
